Goal: Task Accomplishment & Management: Manage account settings

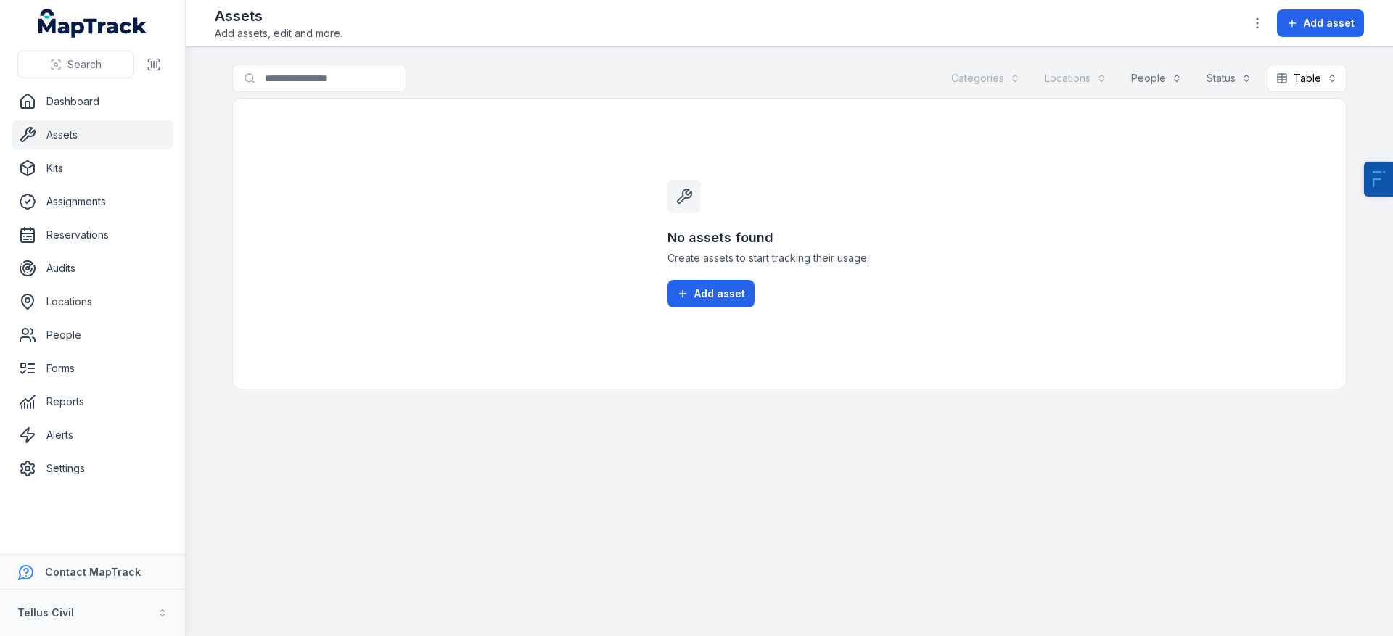
click at [81, 139] on link "Assets" at bounding box center [93, 134] width 162 height 29
click at [96, 465] on link "Settings" at bounding box center [93, 468] width 162 height 29
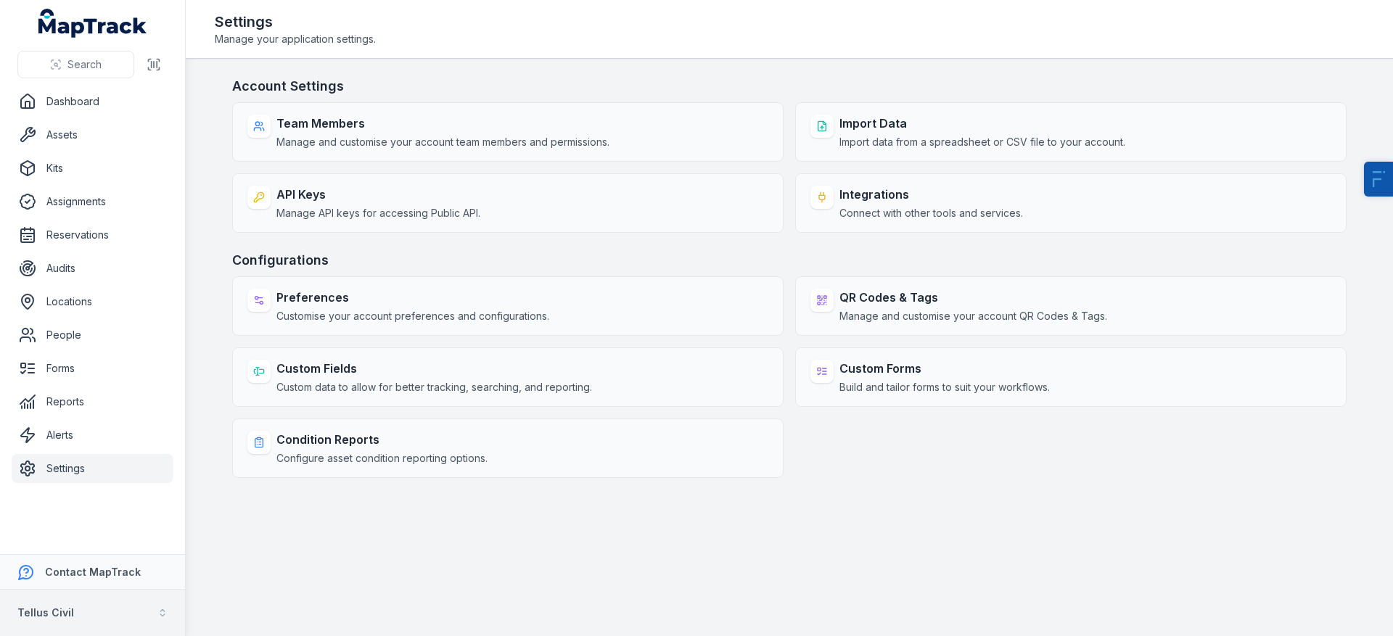
click at [73, 611] on button "Tellus Civil" at bounding box center [92, 613] width 185 height 46
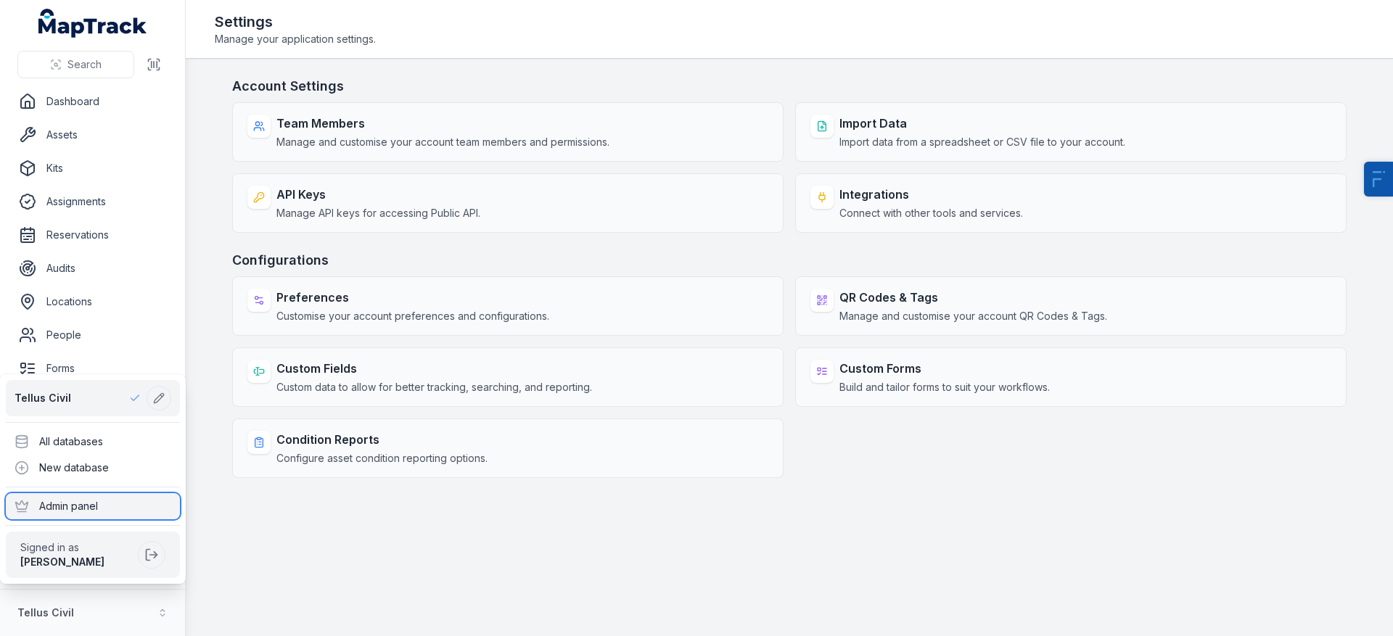
click at [99, 507] on div "Admin panel" at bounding box center [93, 506] width 174 height 26
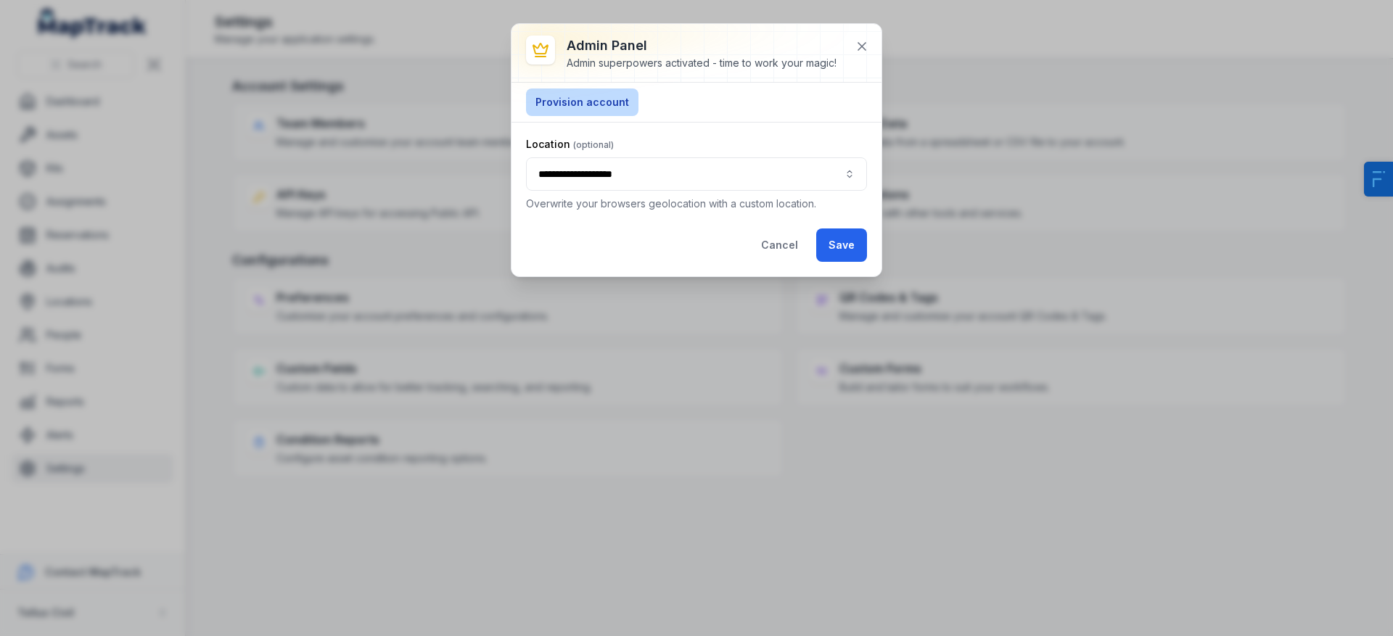
click at [601, 99] on button "Provision account" at bounding box center [582, 102] width 112 height 28
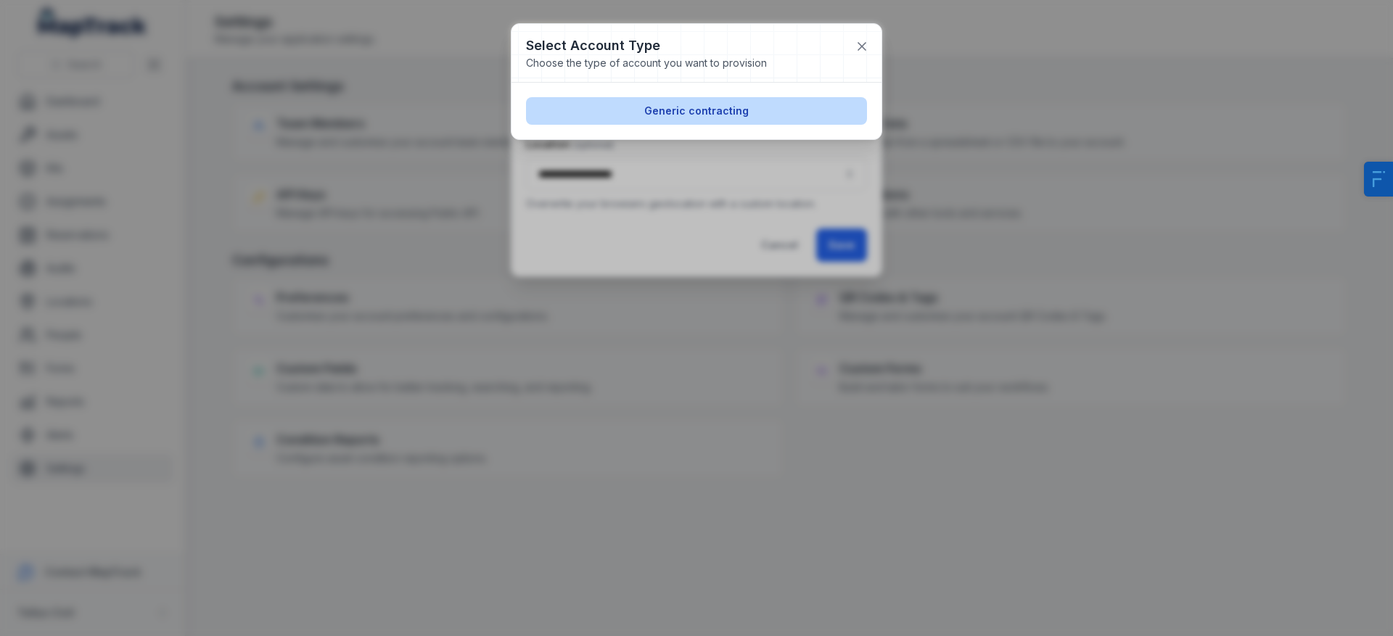
click at [744, 97] on button "Generic contracting" at bounding box center [696, 111] width 341 height 28
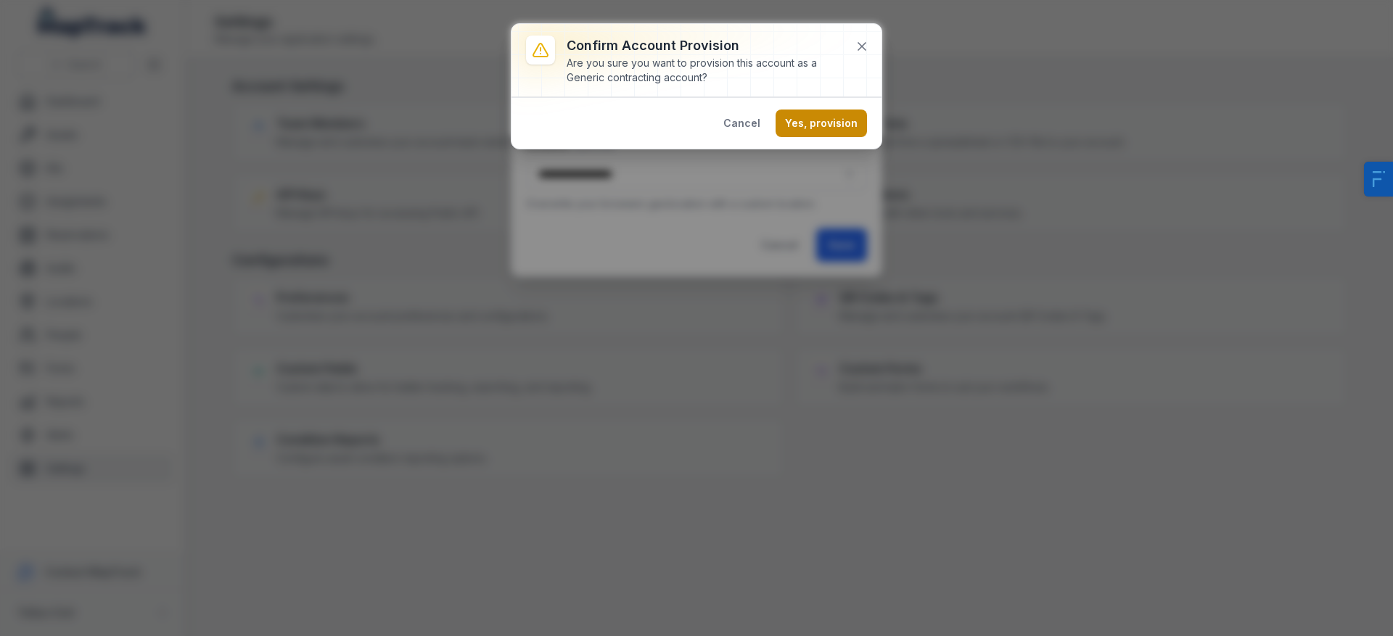
click at [857, 128] on button "Yes, provision" at bounding box center [820, 124] width 91 height 28
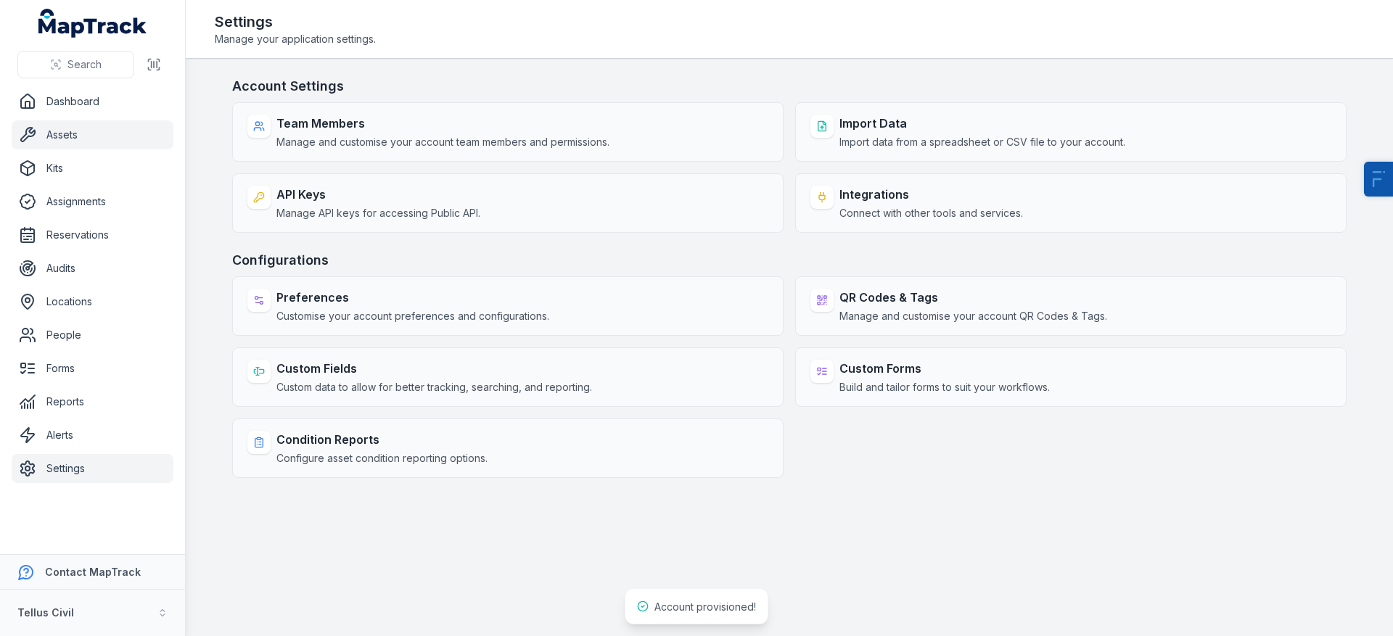
click at [87, 129] on link "Assets" at bounding box center [93, 134] width 162 height 29
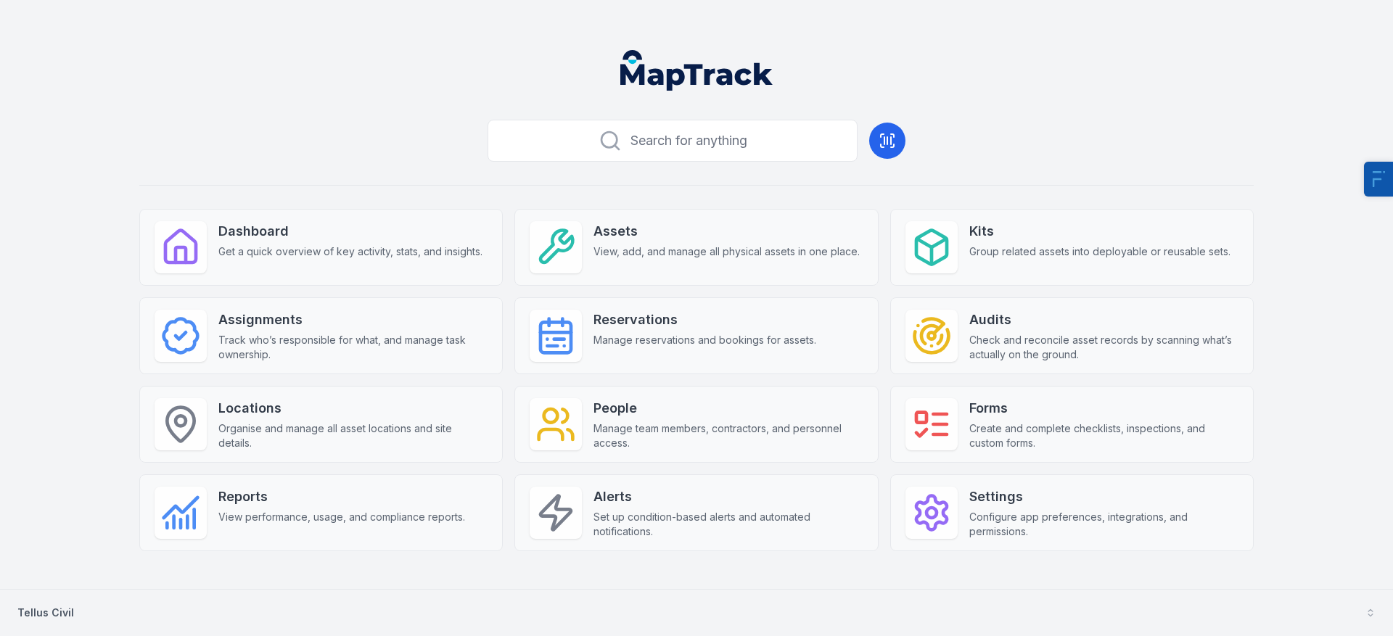
click at [74, 619] on button "Tellus Civil" at bounding box center [696, 613] width 1393 height 46
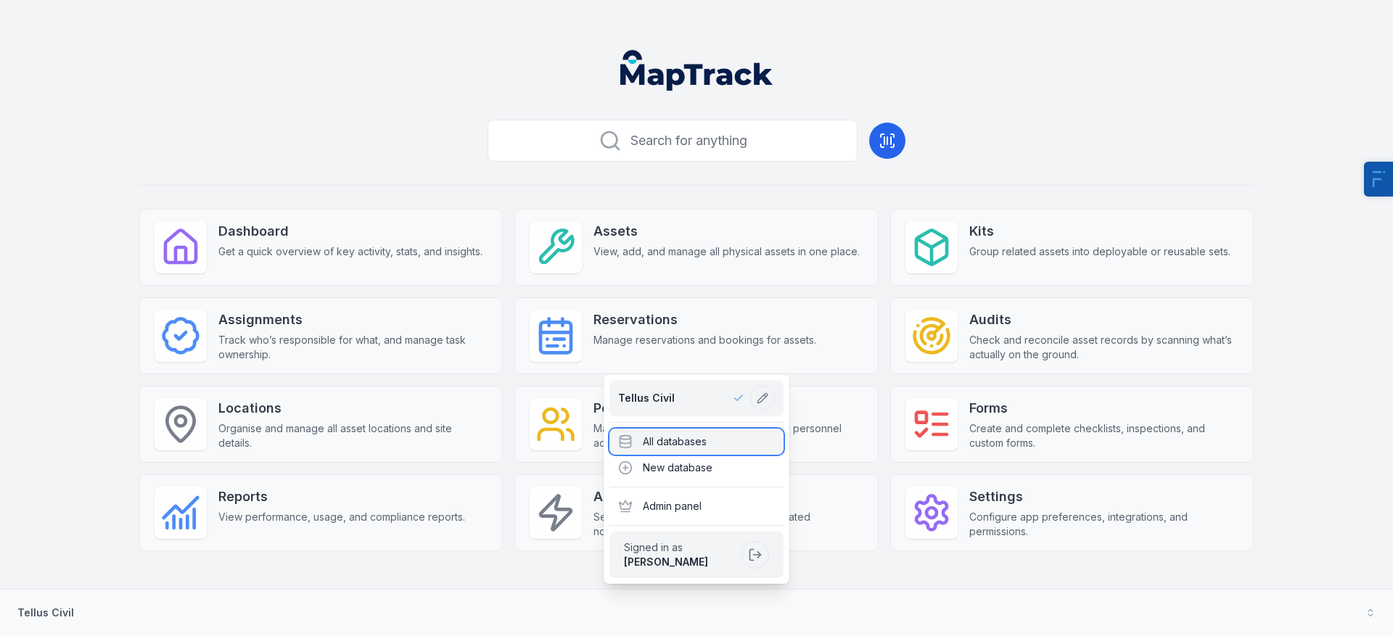
click at [661, 444] on div "All databases" at bounding box center [696, 442] width 174 height 26
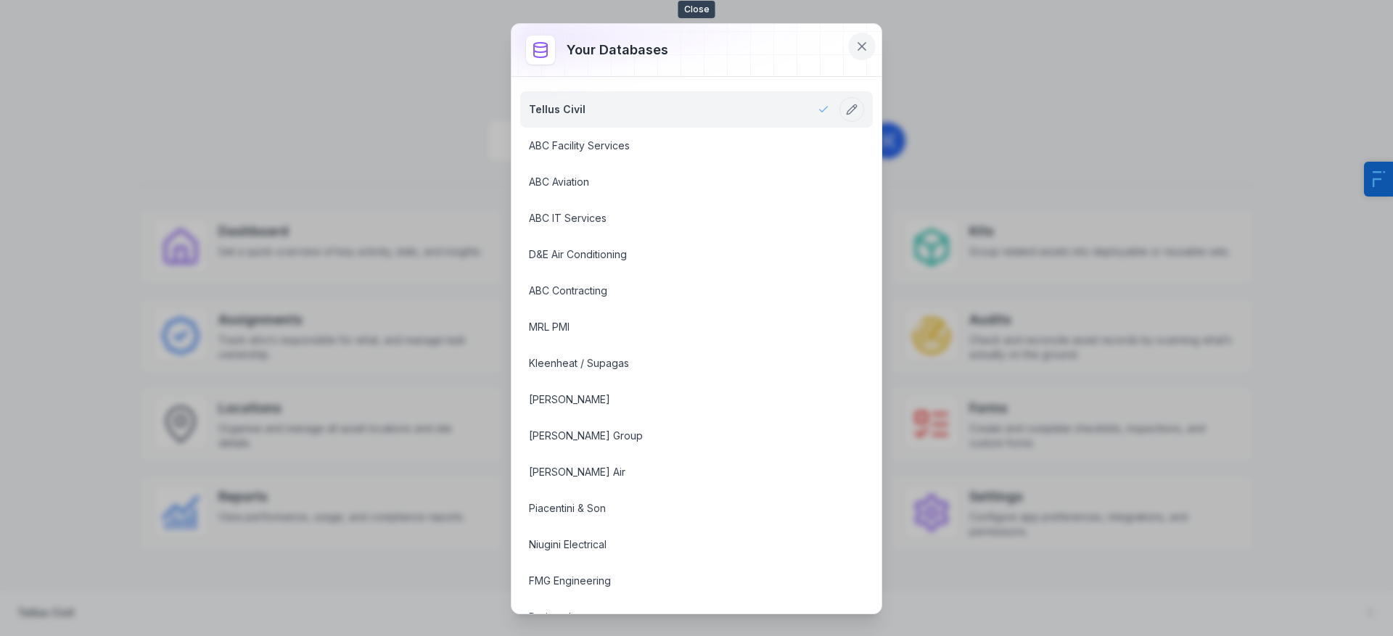
click at [870, 46] on button at bounding box center [862, 47] width 28 height 28
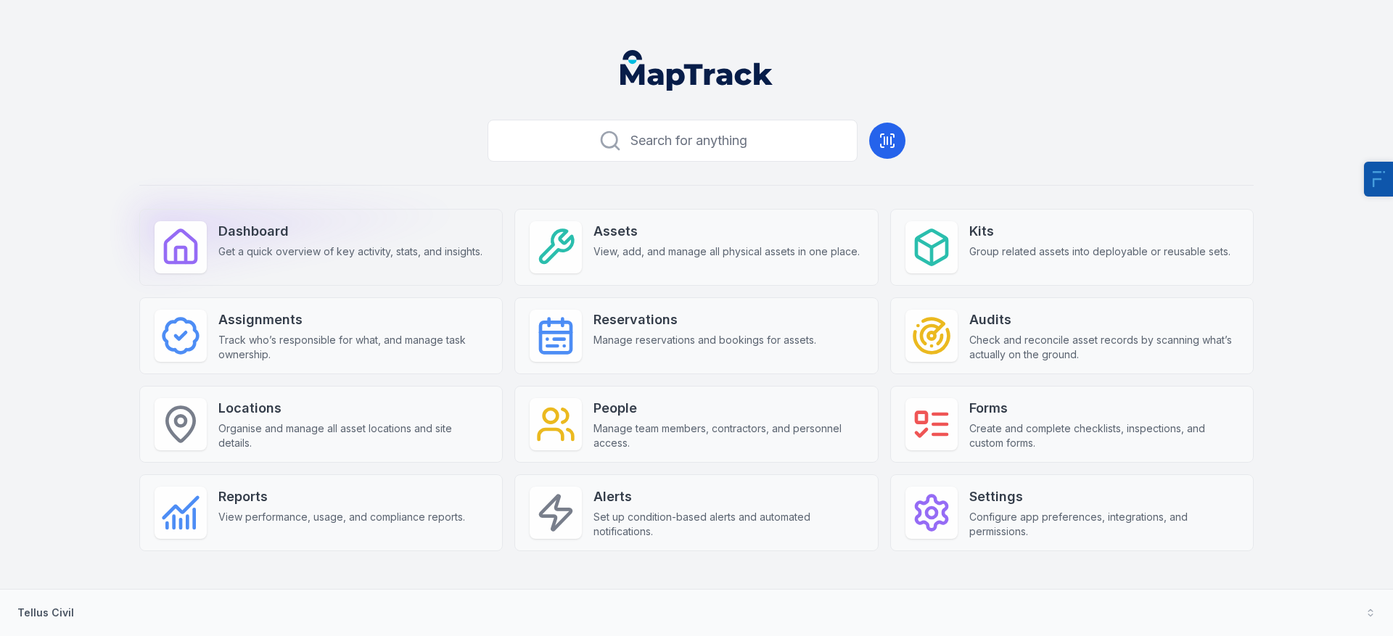
click at [356, 232] on strong "Dashboard" at bounding box center [350, 231] width 264 height 20
